Goal: Check status

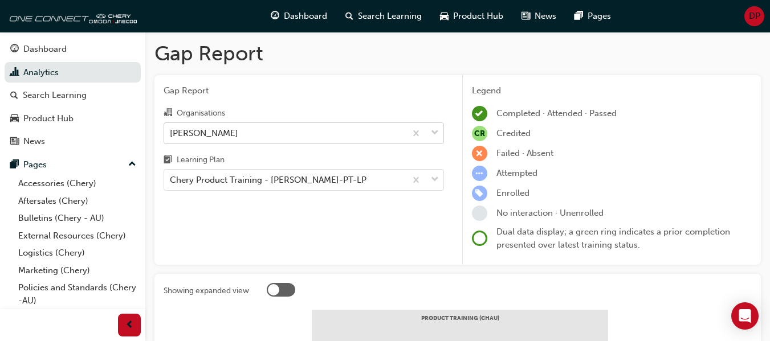
click at [237, 137] on div "[PERSON_NAME]" at bounding box center [285, 133] width 242 height 20
click at [171, 137] on input "Organisations Chery Mildura" at bounding box center [170, 133] width 1 height 10
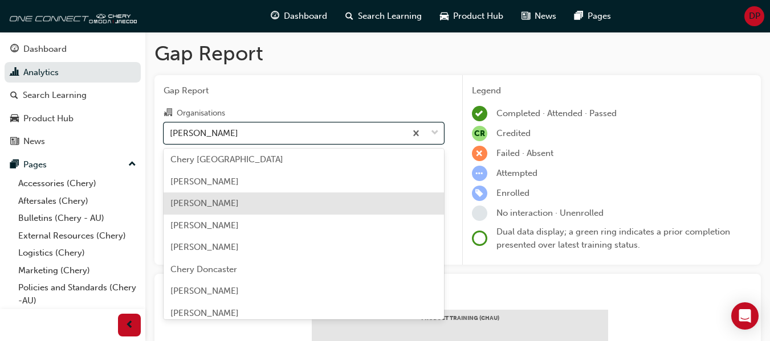
scroll to position [450, 0]
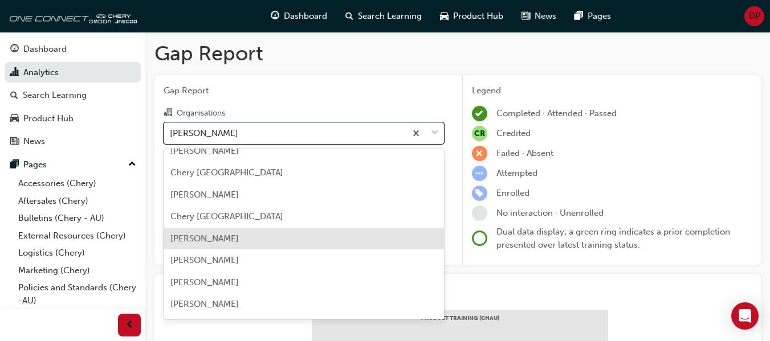
click at [270, 249] on div "[PERSON_NAME]" at bounding box center [304, 239] width 280 height 22
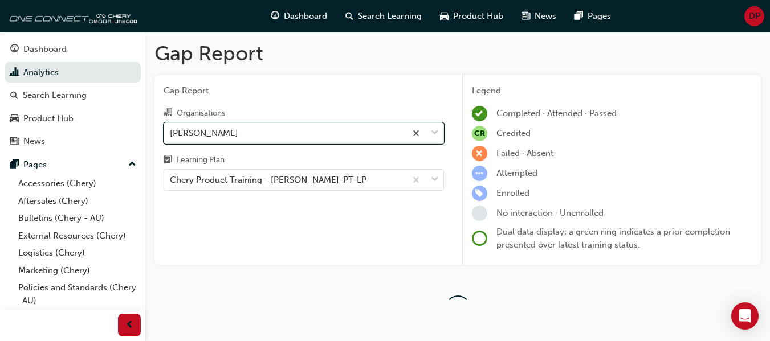
click at [271, 243] on div "Gap Report Organisations option [PERSON_NAME], [GEOGRAPHIC_DATA]. 0 results ava…" at bounding box center [303, 170] width 299 height 190
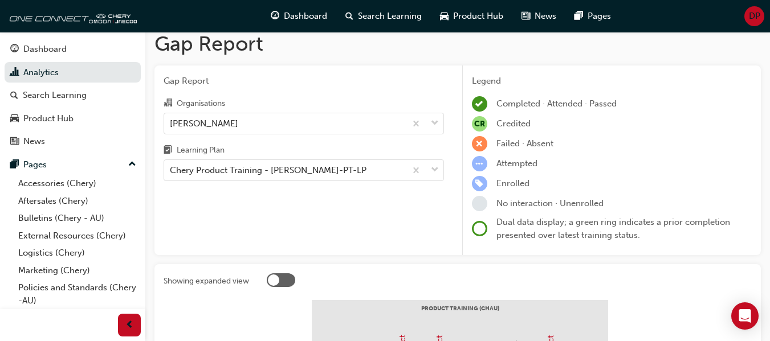
drag, startPoint x: 279, startPoint y: 171, endPoint x: 278, endPoint y: 177, distance: 6.4
click at [279, 170] on div "Chery Product Training - [PERSON_NAME]-PT-LP" at bounding box center [285, 171] width 242 height 20
click at [171, 170] on input "Learning Plan Chery Product Training - [PERSON_NAME]-PT-LP" at bounding box center [170, 170] width 1 height 10
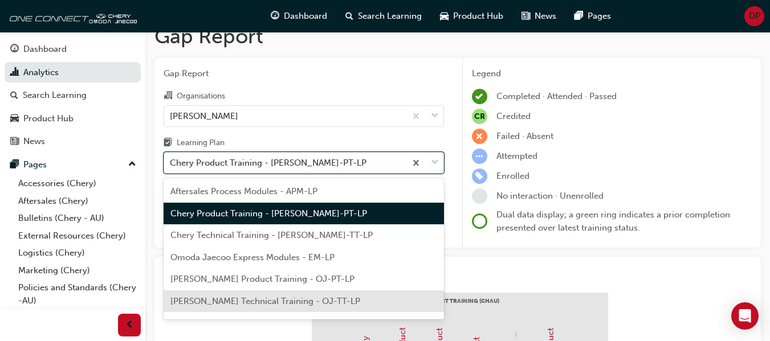
scroll to position [17, 0]
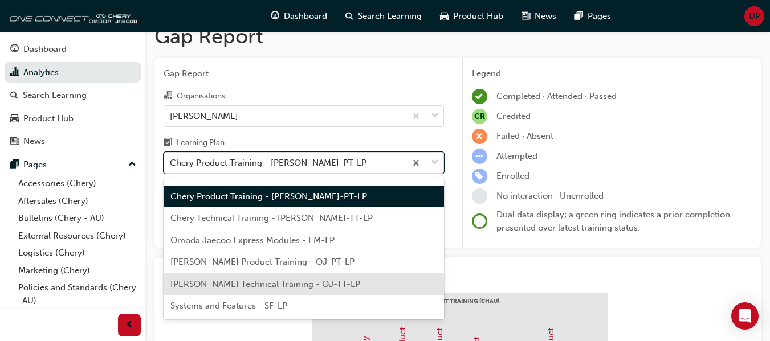
click at [283, 296] on div "Systems and Features - SF-LP" at bounding box center [304, 306] width 280 height 22
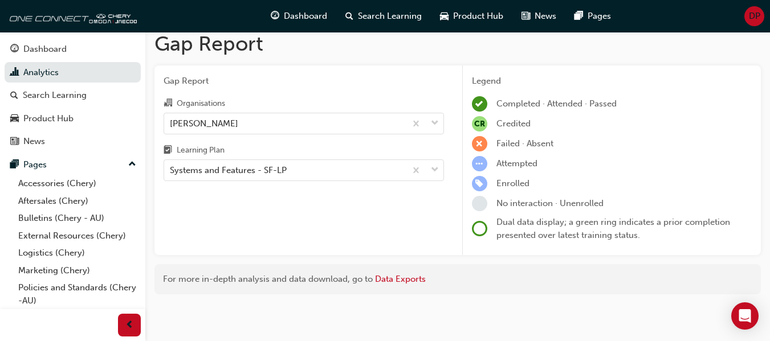
click at [287, 304] on div "Gap Report Gap Report Organisations Chery Cranbourne Learning Plan Systems and …" at bounding box center [457, 167] width 625 height 291
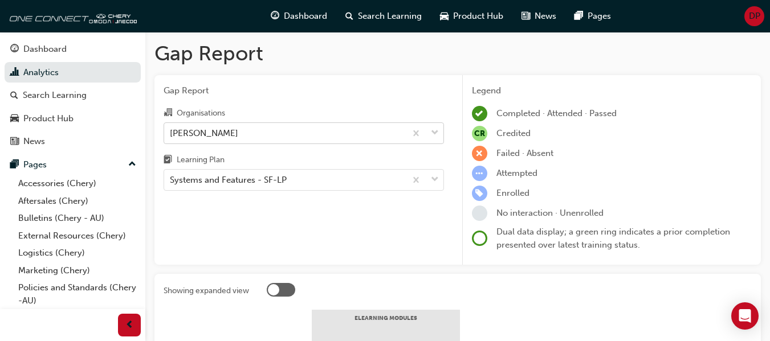
click at [292, 140] on div "[PERSON_NAME]" at bounding box center [285, 133] width 242 height 20
click at [171, 137] on input "Organisations [PERSON_NAME]" at bounding box center [170, 133] width 1 height 10
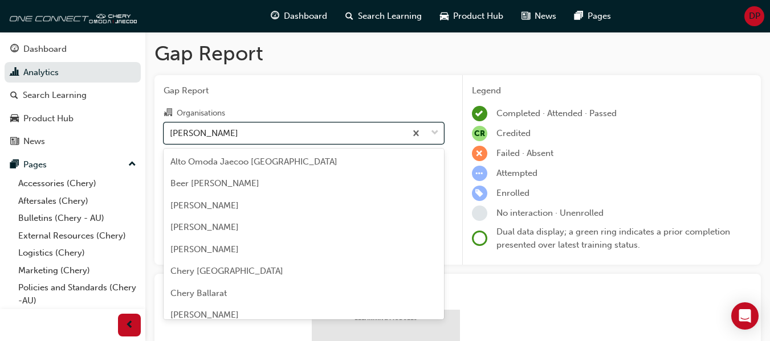
scroll to position [388, 0]
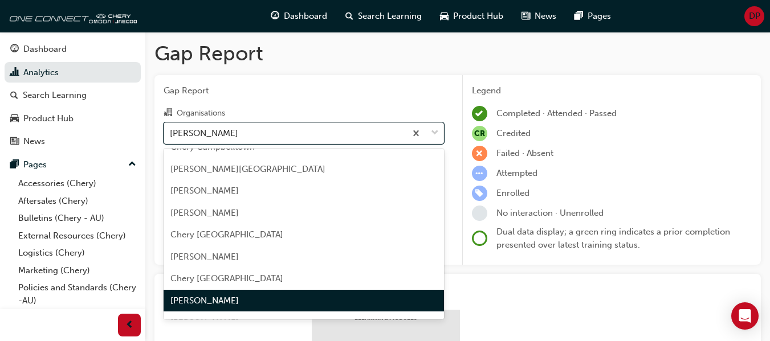
click at [359, 99] on div "Gap Report Organisations option [PERSON_NAME], [GEOGRAPHIC_DATA]. option [PERSO…" at bounding box center [303, 170] width 299 height 190
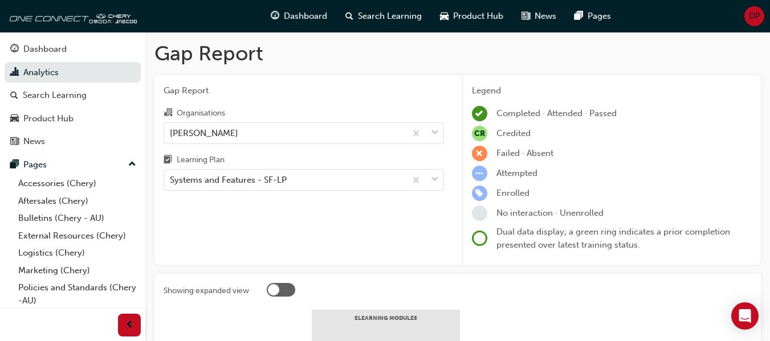
click at [314, 86] on span "Gap Report" at bounding box center [304, 90] width 280 height 13
click at [307, 181] on div "Systems and Features - SF-LP" at bounding box center [285, 180] width 242 height 20
click at [171, 181] on input "Learning Plan Systems and Features - SF-LP" at bounding box center [170, 180] width 1 height 10
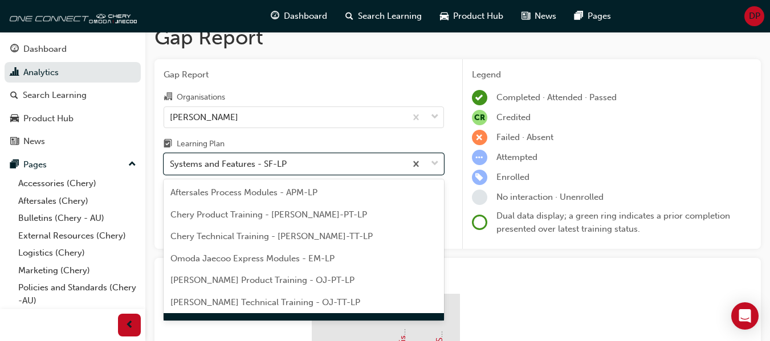
scroll to position [17, 0]
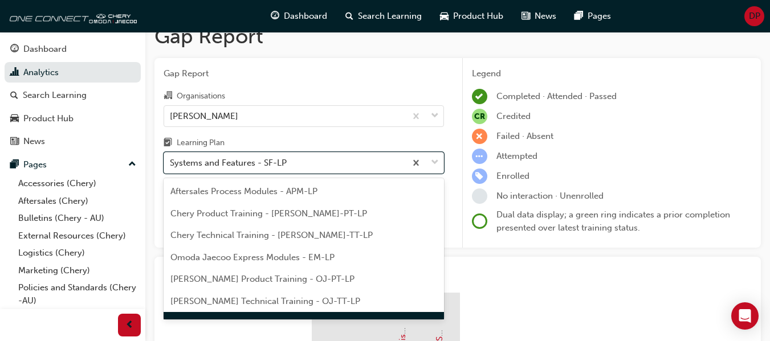
click at [351, 81] on div "Gap Report Organisations Chery Cranbourne Learning Plan option Systems and Feat…" at bounding box center [303, 153] width 299 height 190
